Goal: Find specific page/section: Find specific page/section

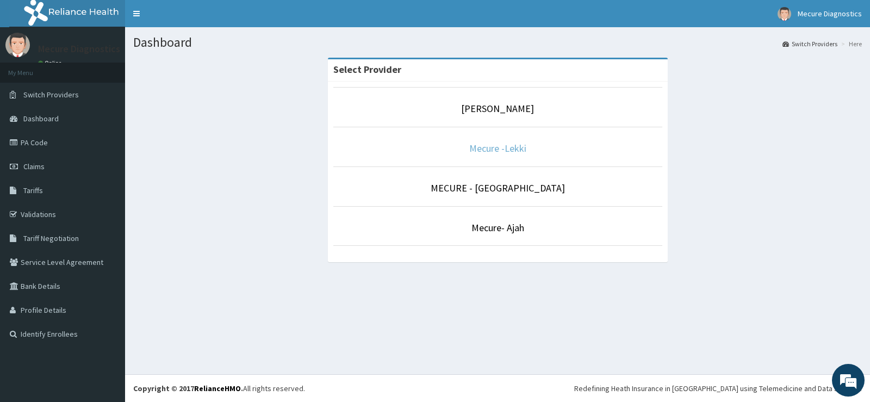
click at [511, 151] on link "Mecure -Lekki" at bounding box center [497, 148] width 57 height 13
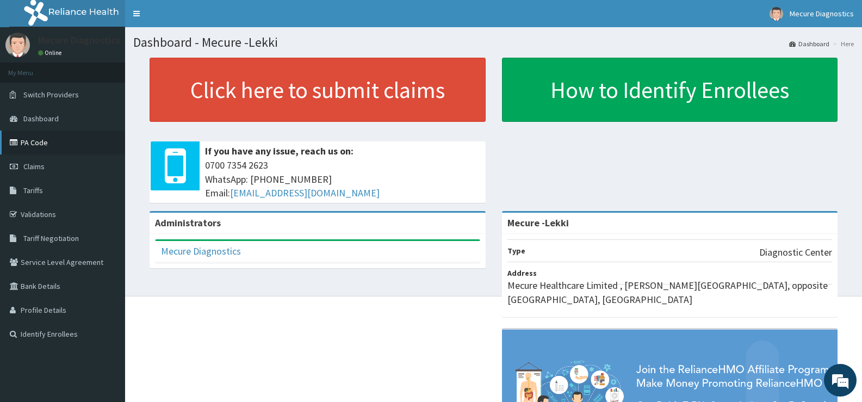
click at [46, 148] on link "PA Code" at bounding box center [62, 143] width 125 height 24
